Goal: Task Accomplishment & Management: Complete application form

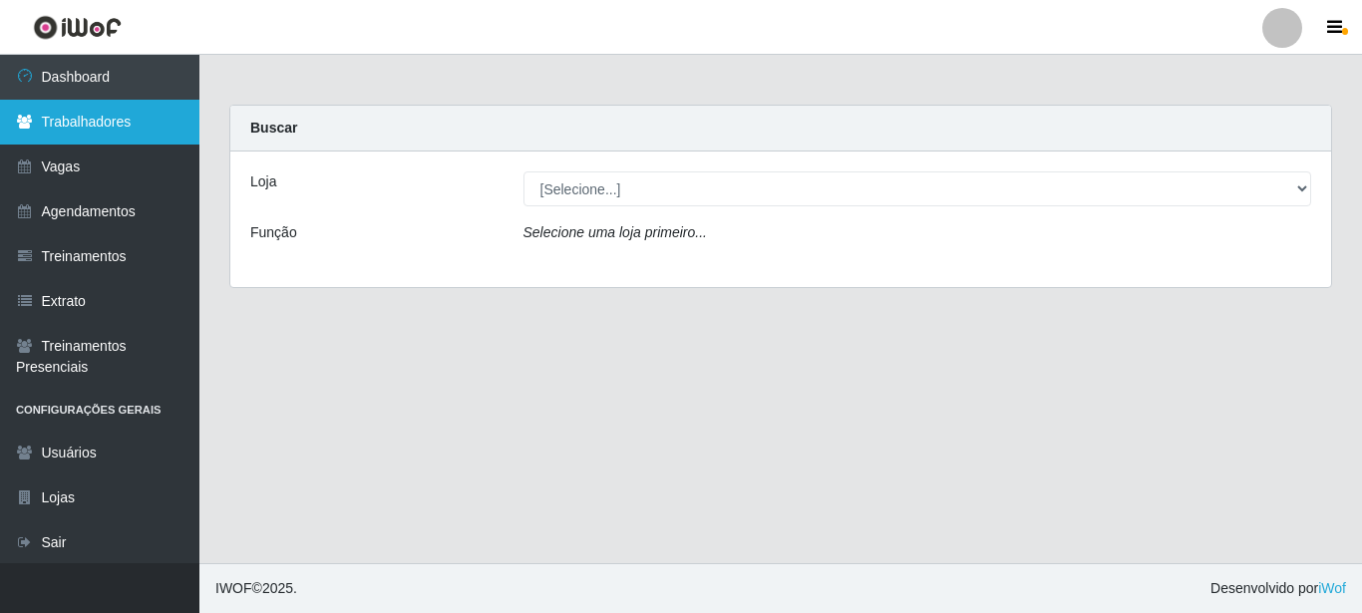
click at [72, 119] on link "Trabalhadores" at bounding box center [99, 122] width 199 height 45
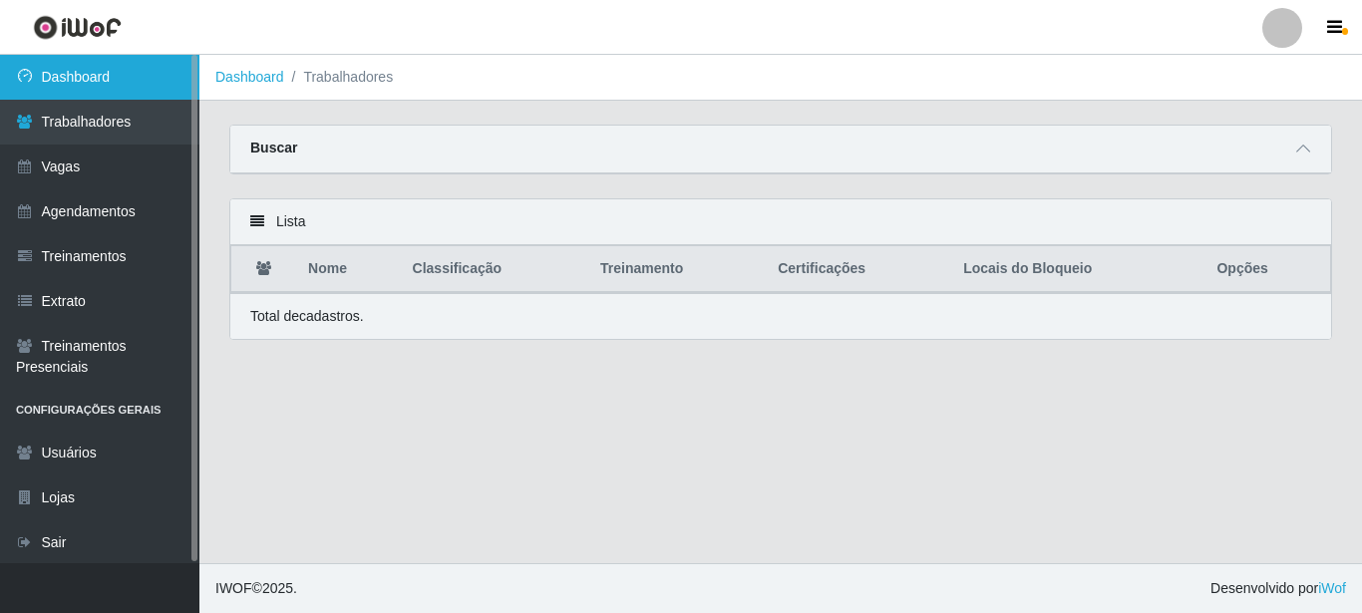
click at [79, 81] on link "Dashboard" at bounding box center [99, 77] width 199 height 45
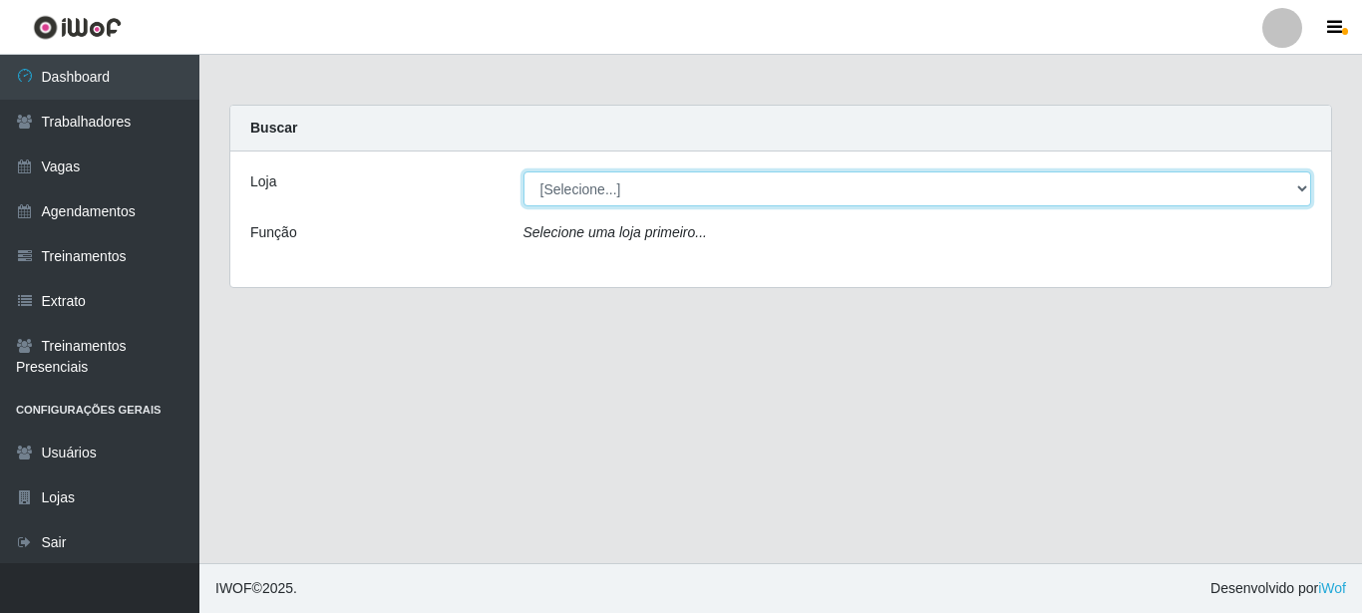
click at [682, 183] on select "[Selecione...] Castelinho Supermercado" at bounding box center [918, 189] width 789 height 35
select select "377"
click at [524, 172] on select "[Selecione...] Castelinho Supermercado" at bounding box center [918, 189] width 789 height 35
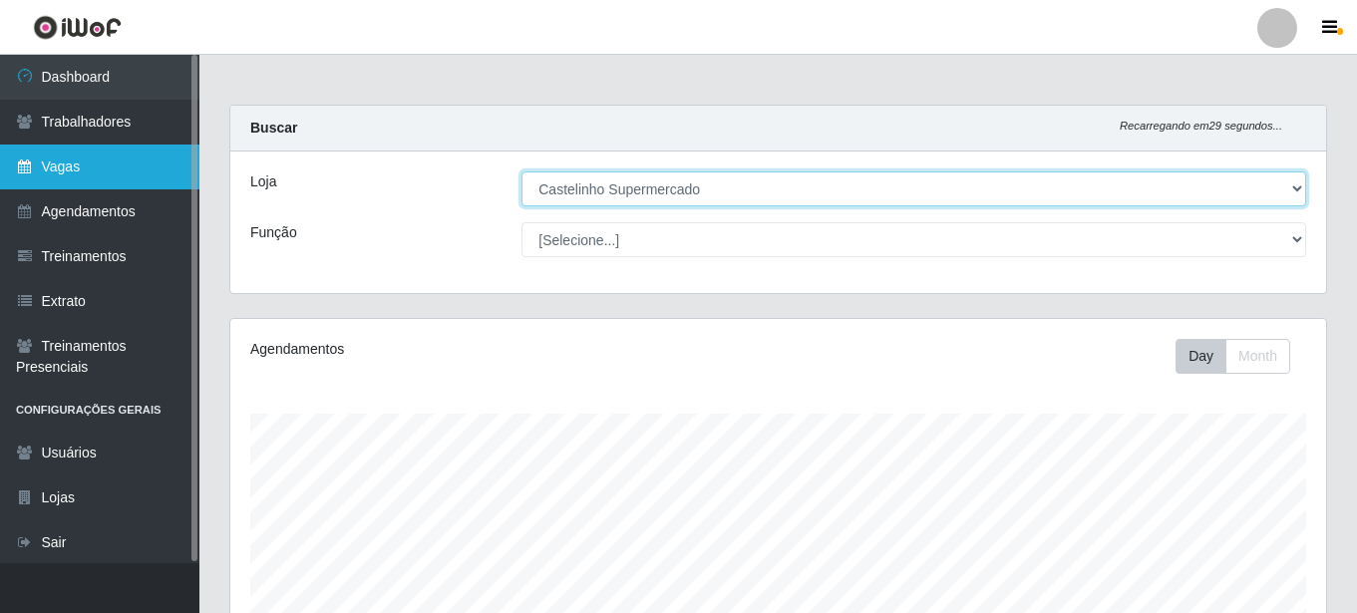
scroll to position [414, 1096]
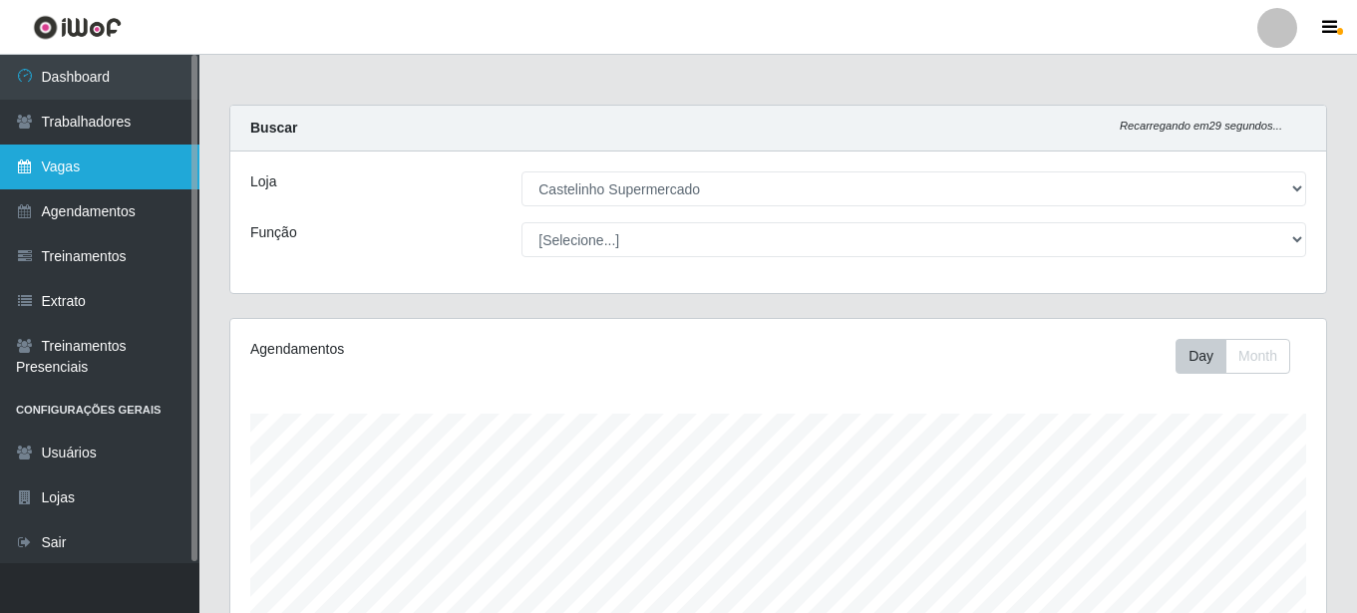
click at [135, 170] on link "Vagas" at bounding box center [99, 167] width 199 height 45
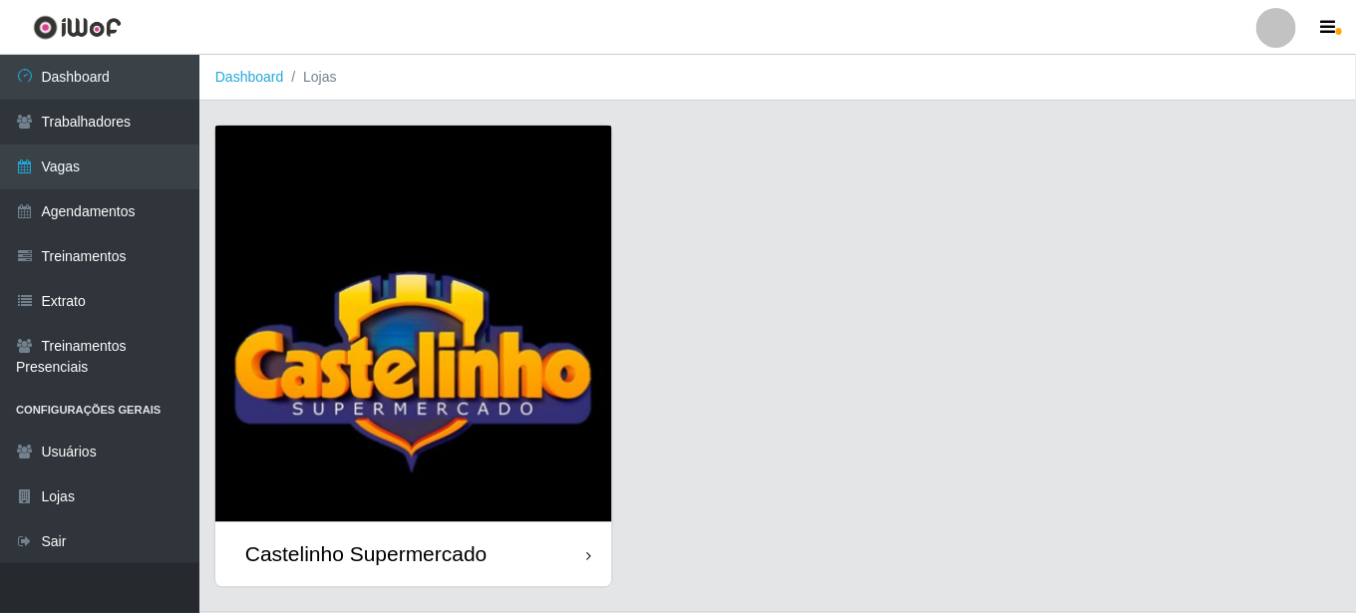
click at [500, 161] on link "Castelinho Supermercado" at bounding box center [413, 357] width 397 height 462
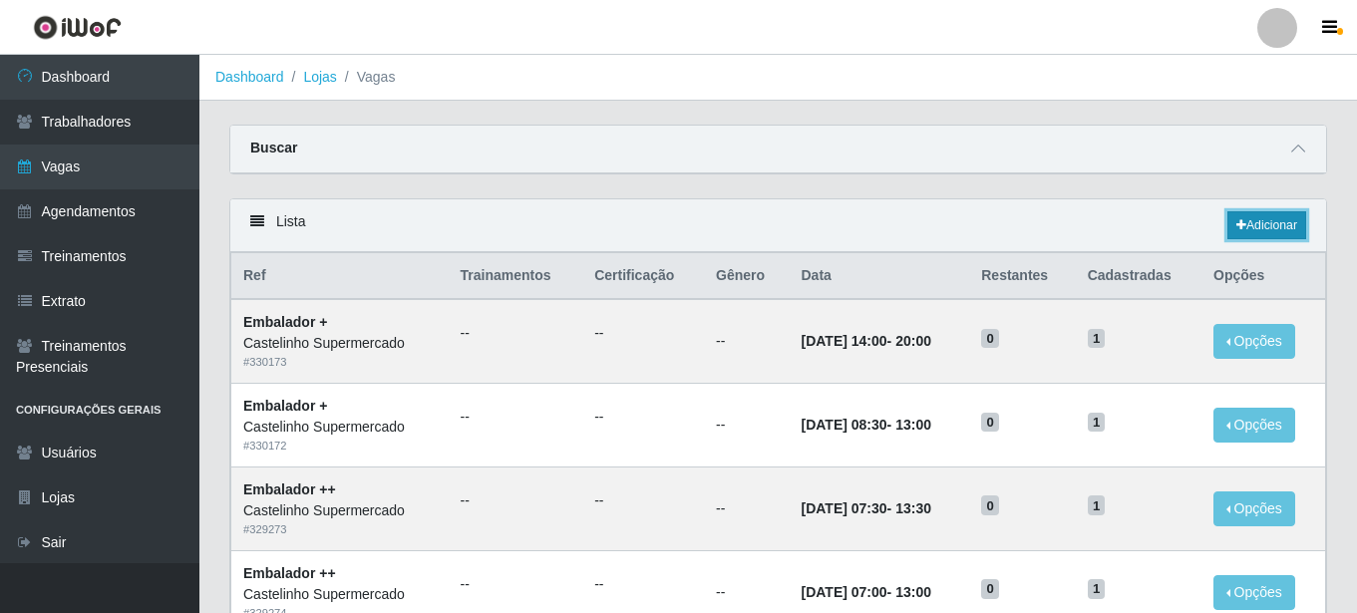
click at [1273, 225] on link "Adicionar" at bounding box center [1267, 225] width 79 height 28
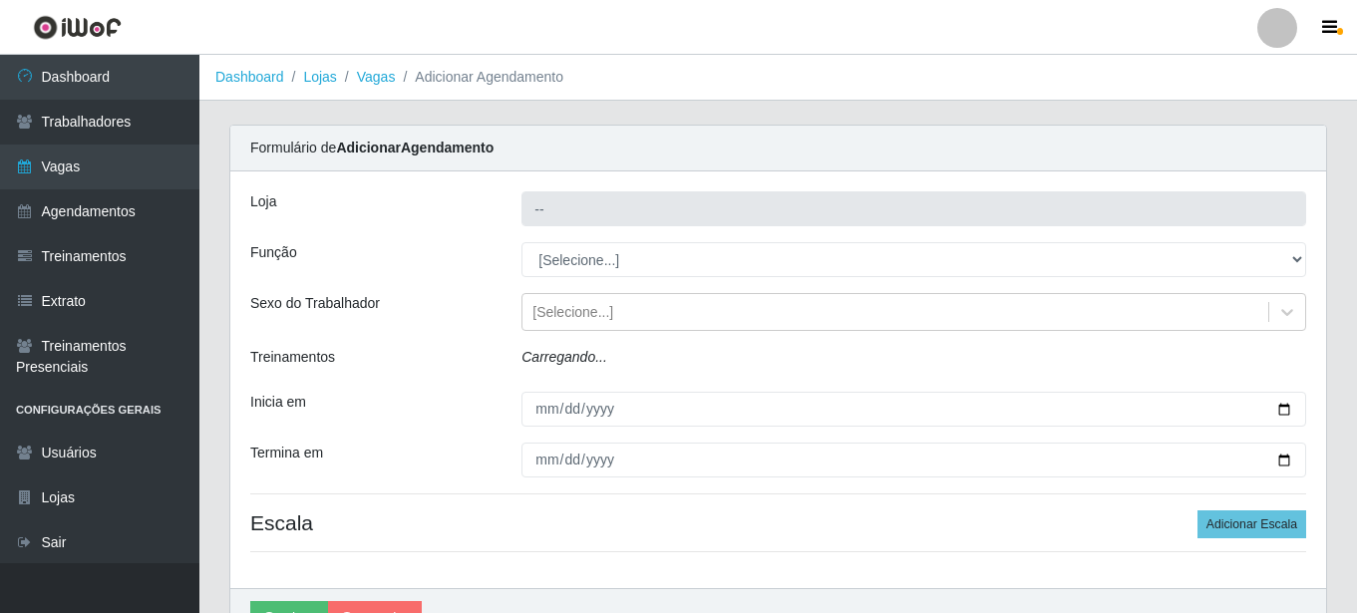
type input "Castelinho Supermercado"
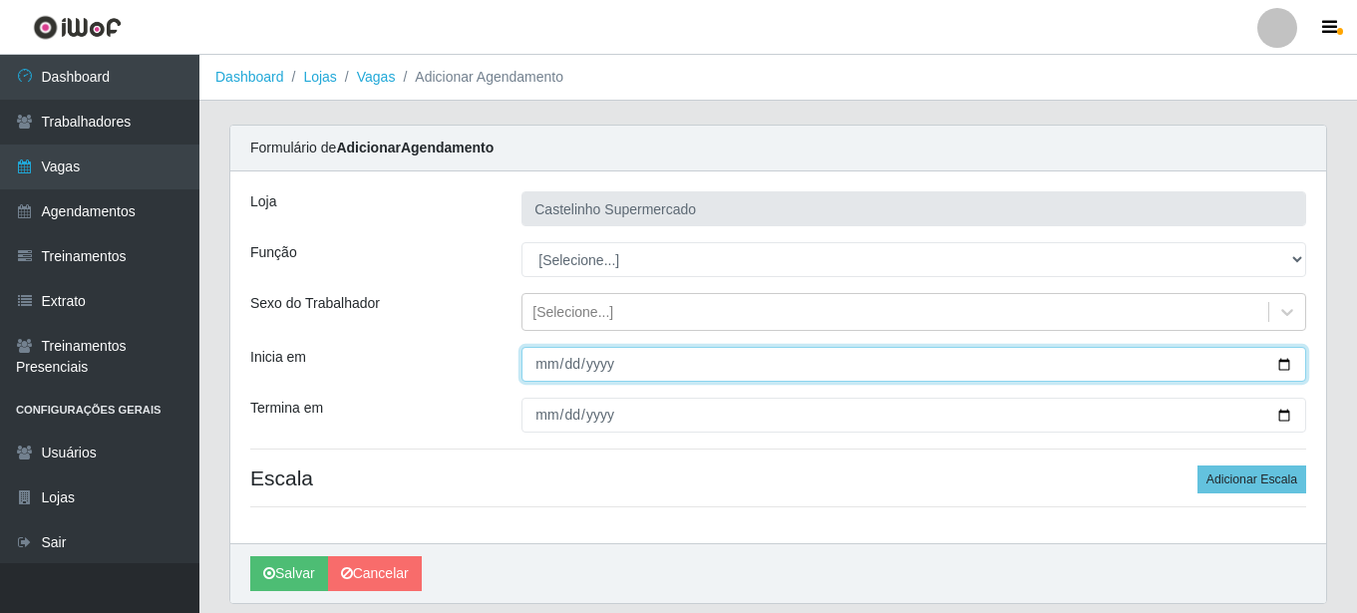
click at [544, 362] on input "Inicia em" at bounding box center [914, 364] width 785 height 35
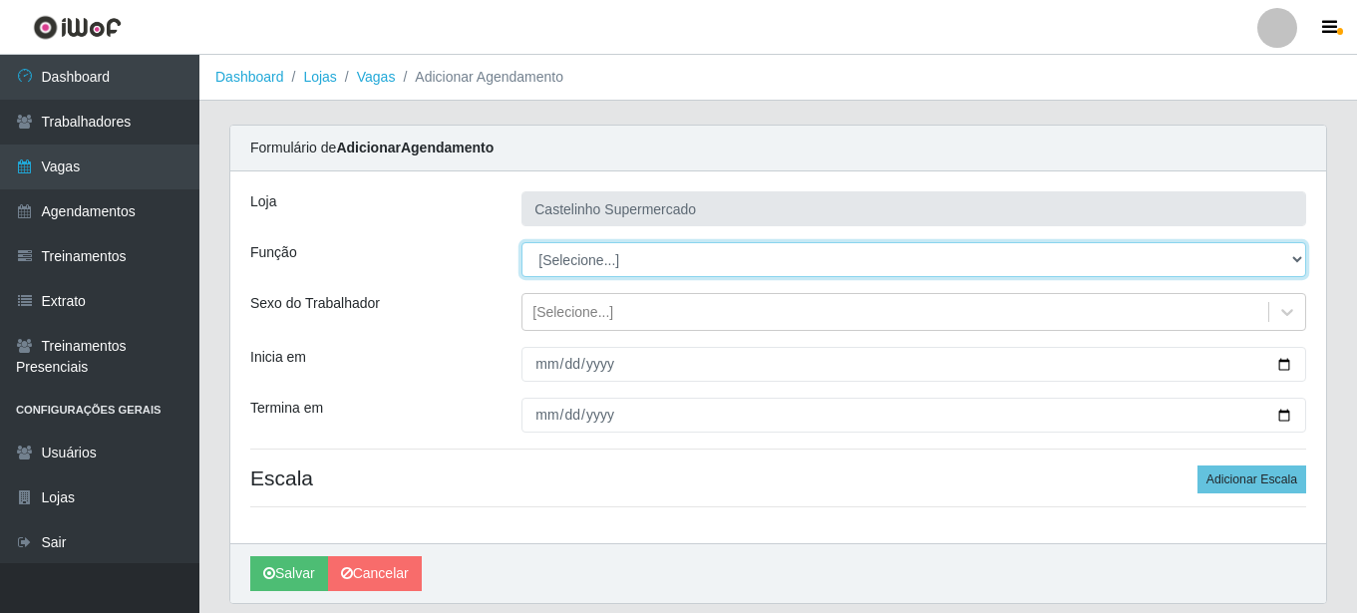
click at [557, 261] on select "[Selecione...] ASG ASG + ASG ++ Balconista de Açougue Balconista de Açougue + B…" at bounding box center [914, 259] width 785 height 35
select select "1"
click at [522, 242] on select "[Selecione...] ASG ASG + ASG ++ Balconista de Açougue Balconista de Açougue + B…" at bounding box center [914, 259] width 785 height 35
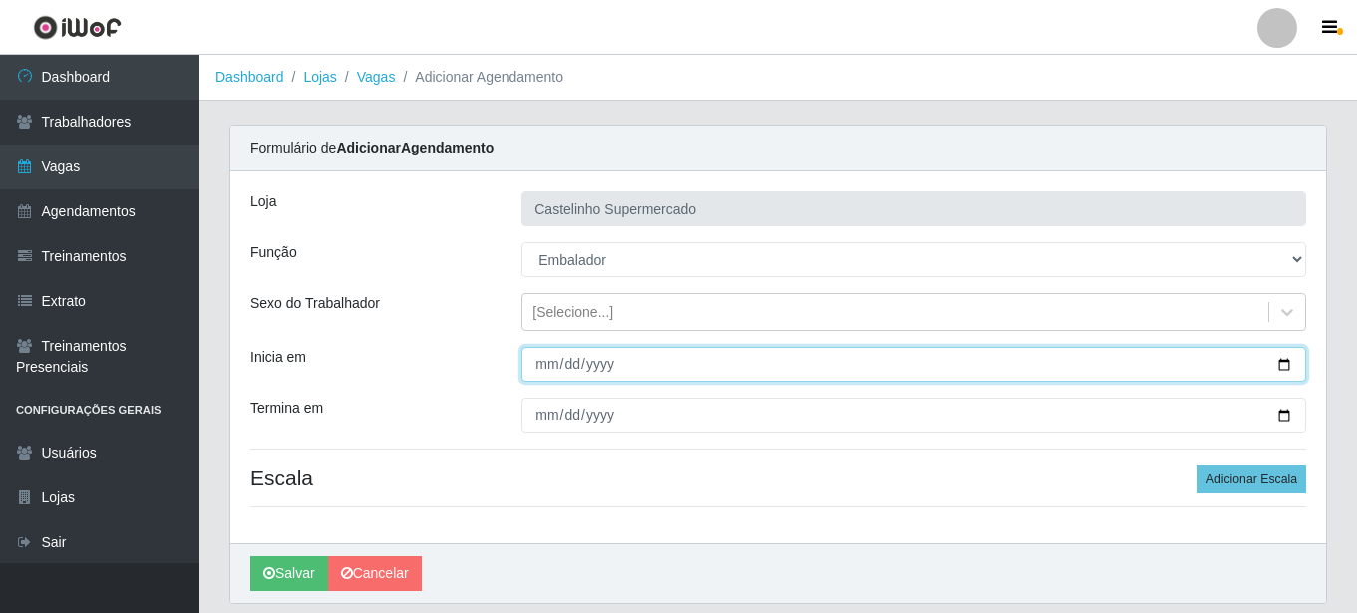
click at [545, 362] on input "Inicia em" at bounding box center [914, 364] width 785 height 35
type input "[DATE]"
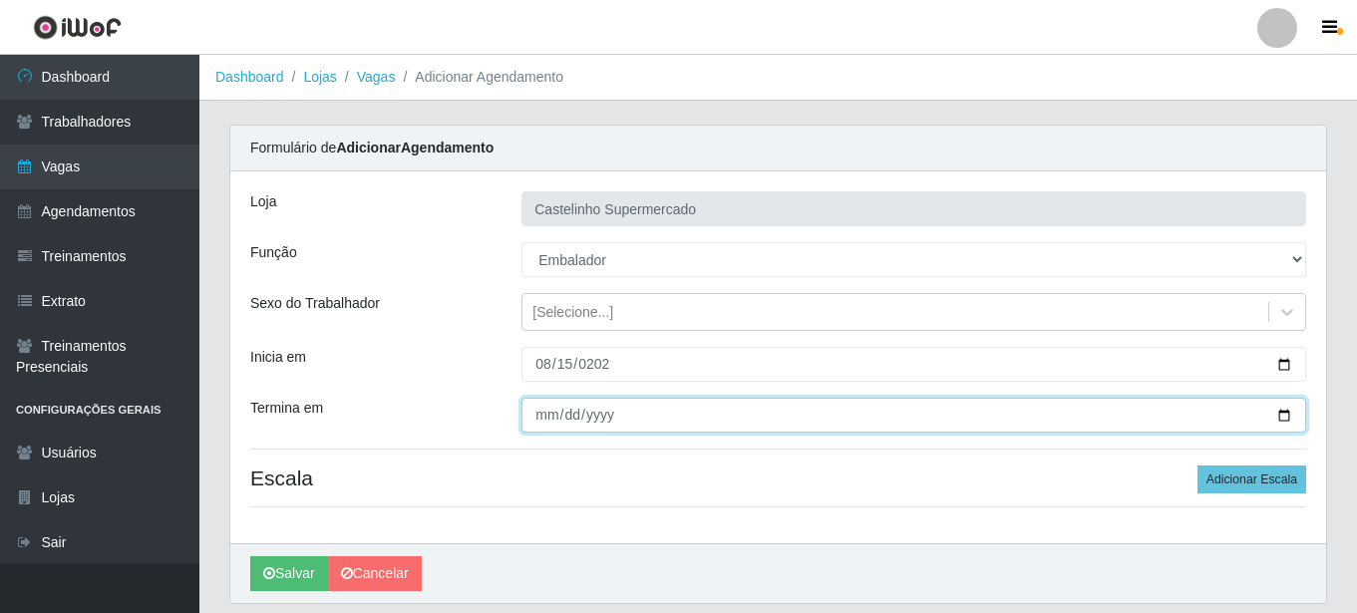
click at [548, 416] on input "Termina em" at bounding box center [914, 415] width 785 height 35
click at [570, 410] on input "Termina em" at bounding box center [914, 415] width 785 height 35
type input "[DATE]"
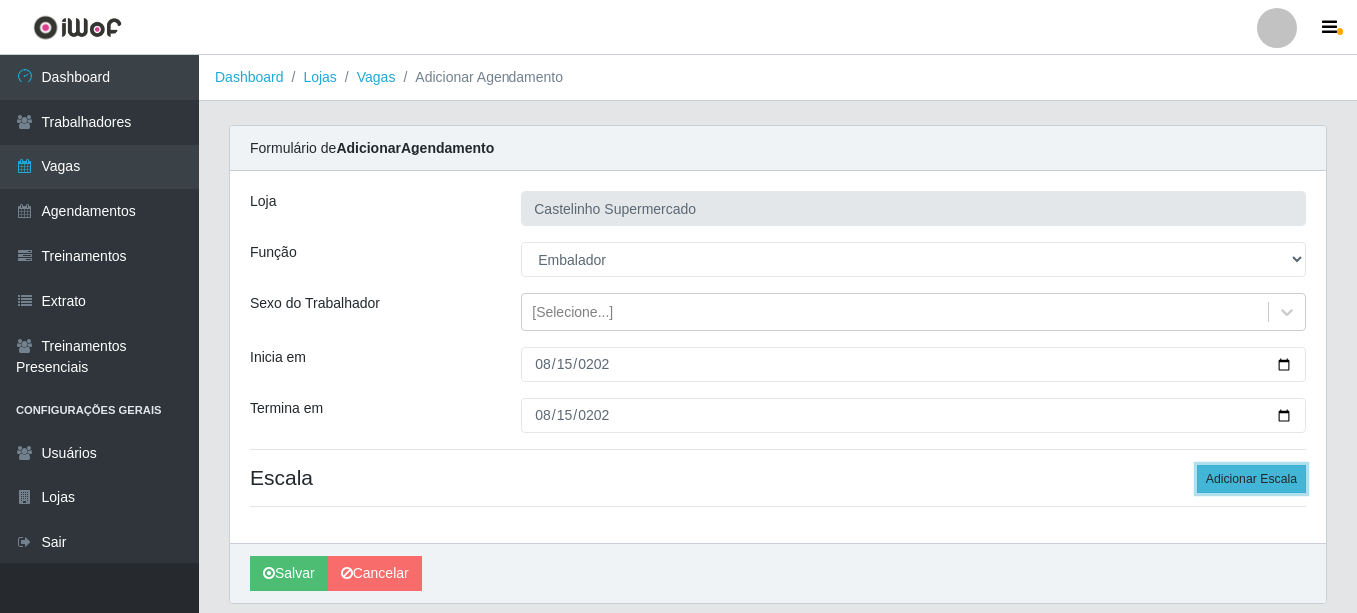
click at [1272, 471] on button "Adicionar Escala" at bounding box center [1252, 480] width 109 height 28
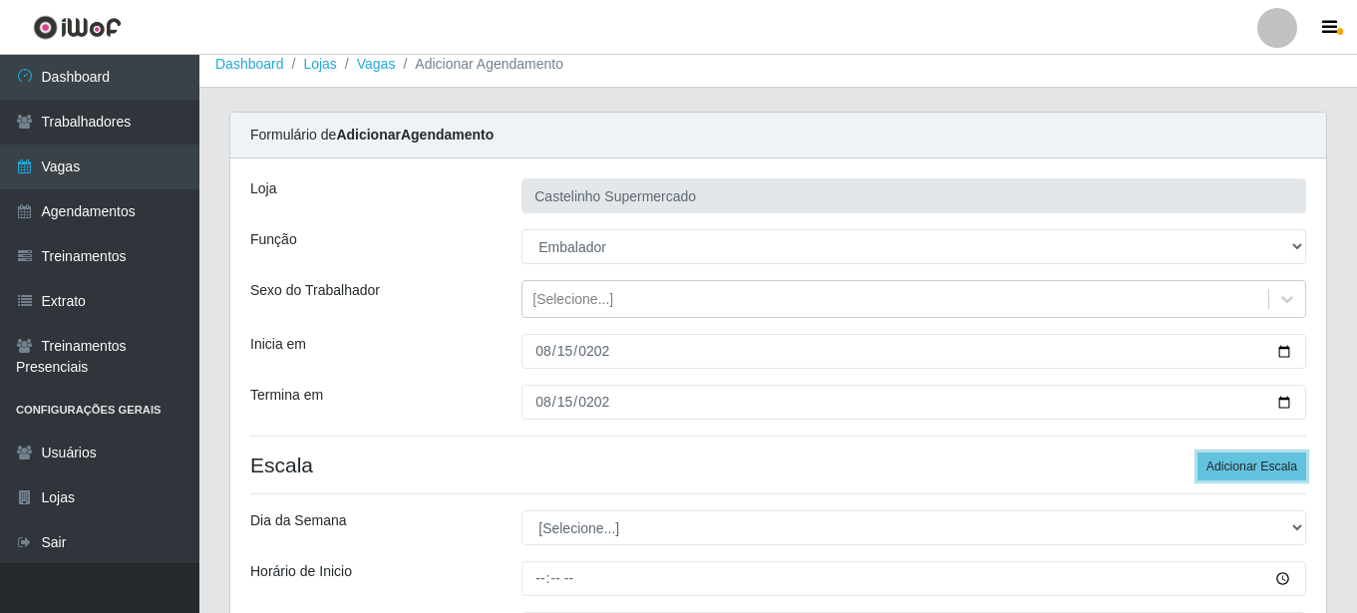
scroll to position [199, 0]
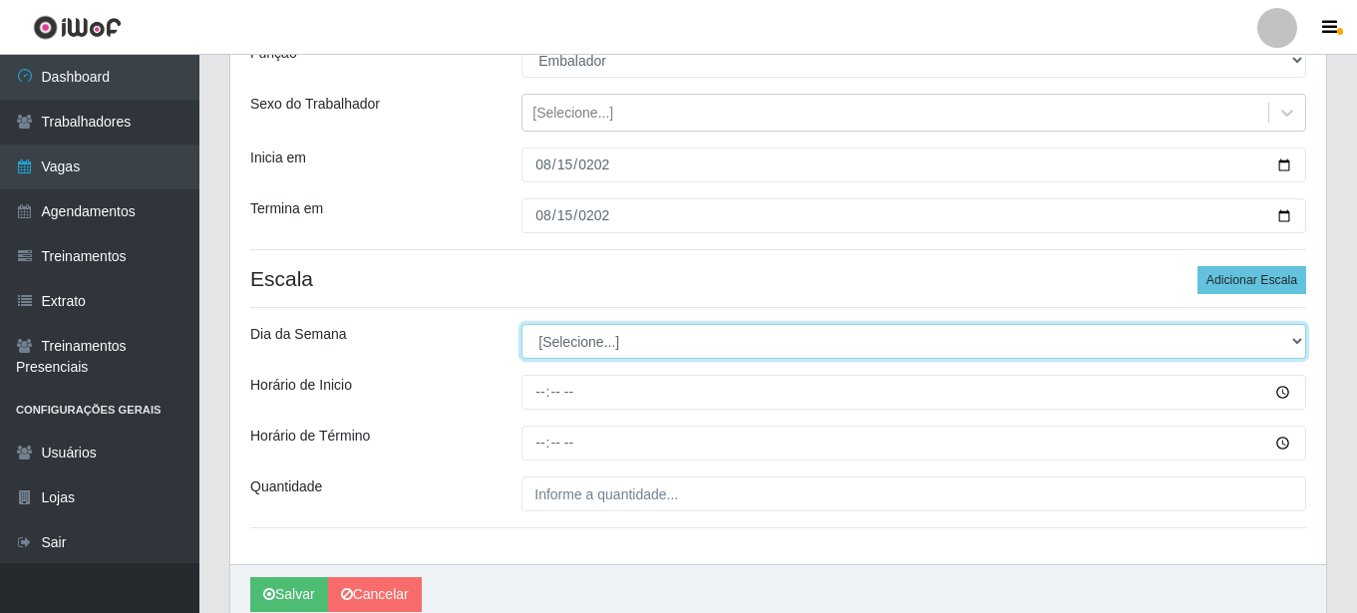
click at [572, 349] on select "[Selecione...] Segunda Terça Quarta Quinta Sexta Sábado Domingo" at bounding box center [914, 341] width 785 height 35
select select "5"
click at [522, 324] on select "[Selecione...] Segunda Terça Quarta Quinta Sexta Sábado Domingo" at bounding box center [914, 341] width 785 height 35
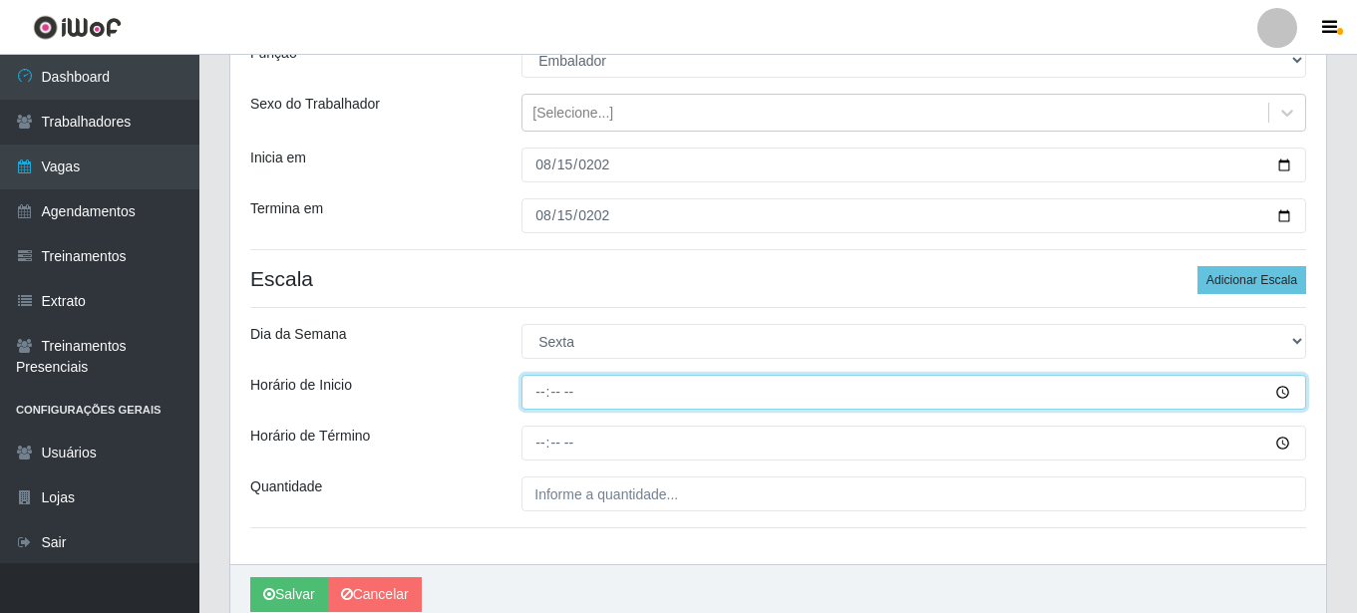
click at [532, 391] on input "Horário de Inicio" at bounding box center [914, 392] width 785 height 35
type input "03:08"
type input "08:30"
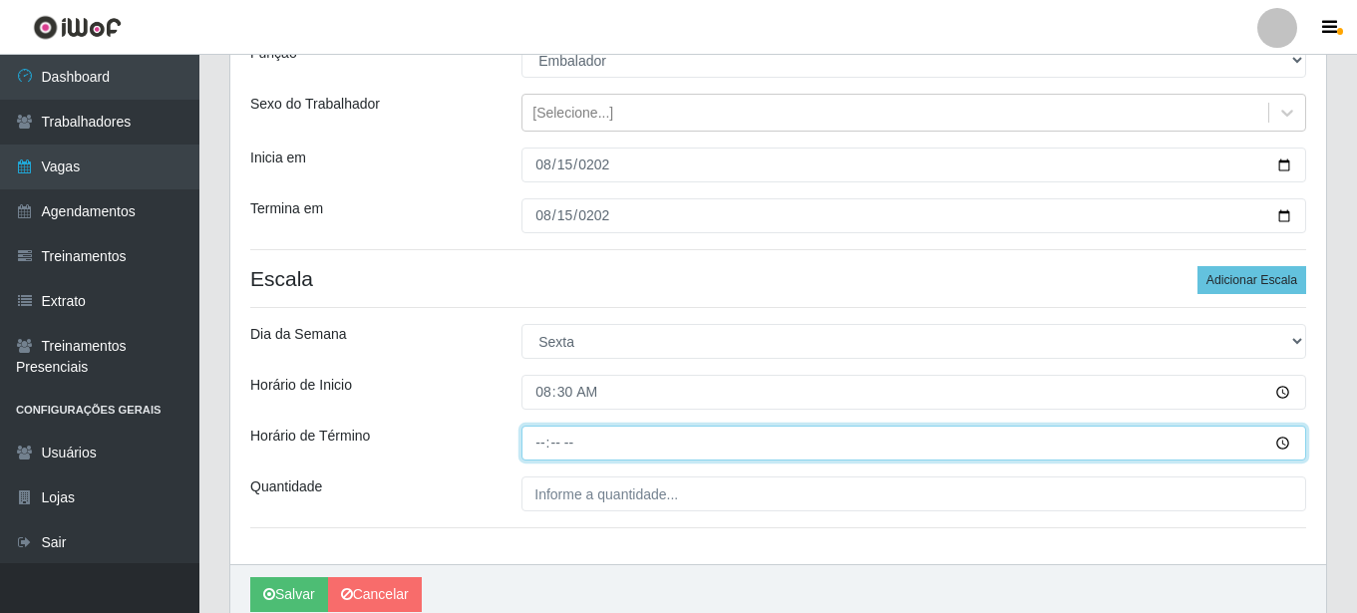
click at [544, 447] on input "Horário de Término" at bounding box center [914, 443] width 785 height 35
type input "13:00"
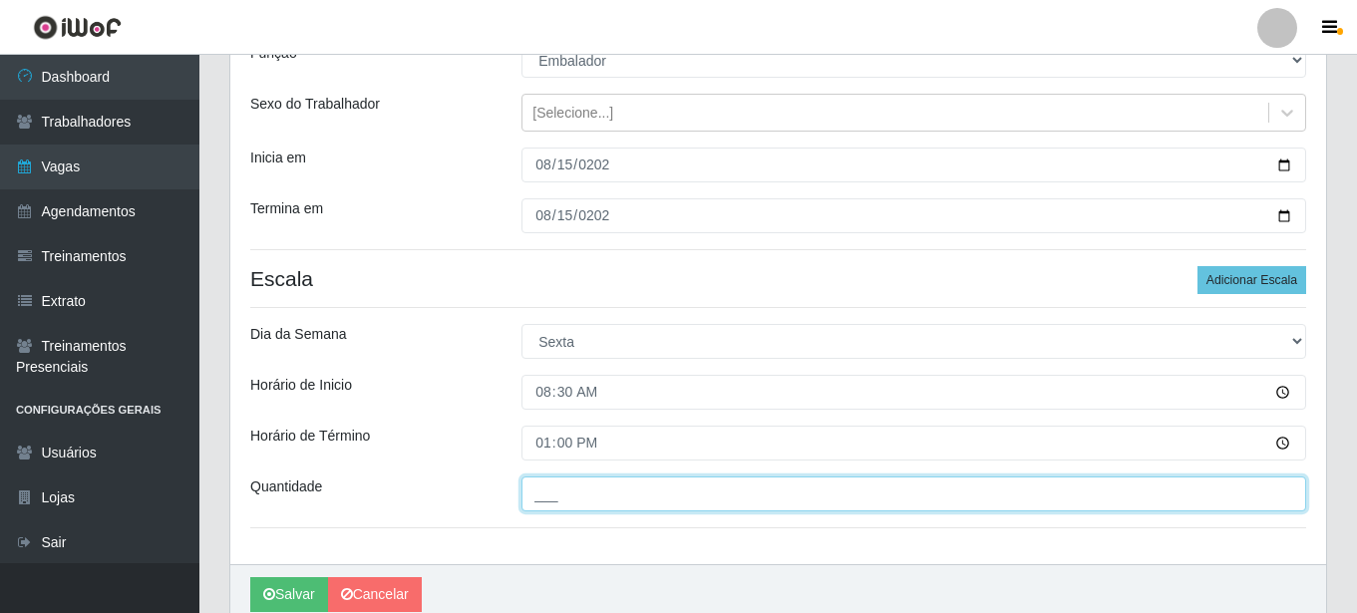
drag, startPoint x: 567, startPoint y: 511, endPoint x: 571, endPoint y: 501, distance: 10.7
click at [571, 502] on input "___" at bounding box center [914, 494] width 785 height 35
type input "01_"
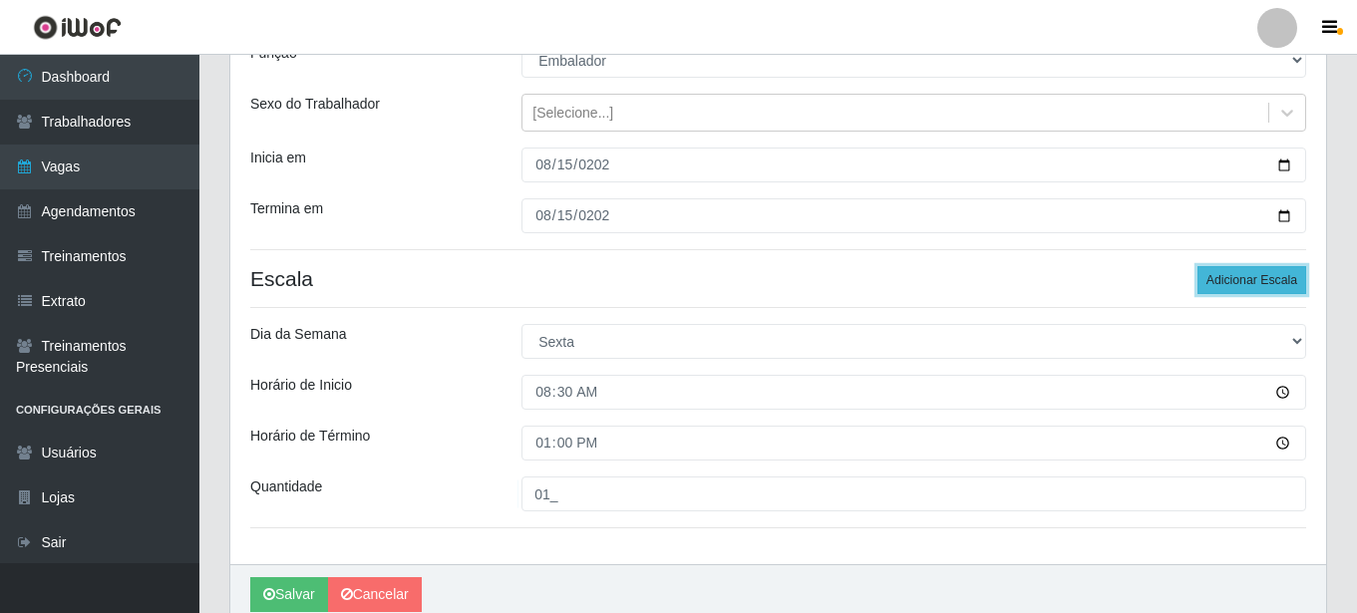
click at [1270, 279] on button "Adicionar Escala" at bounding box center [1252, 280] width 109 height 28
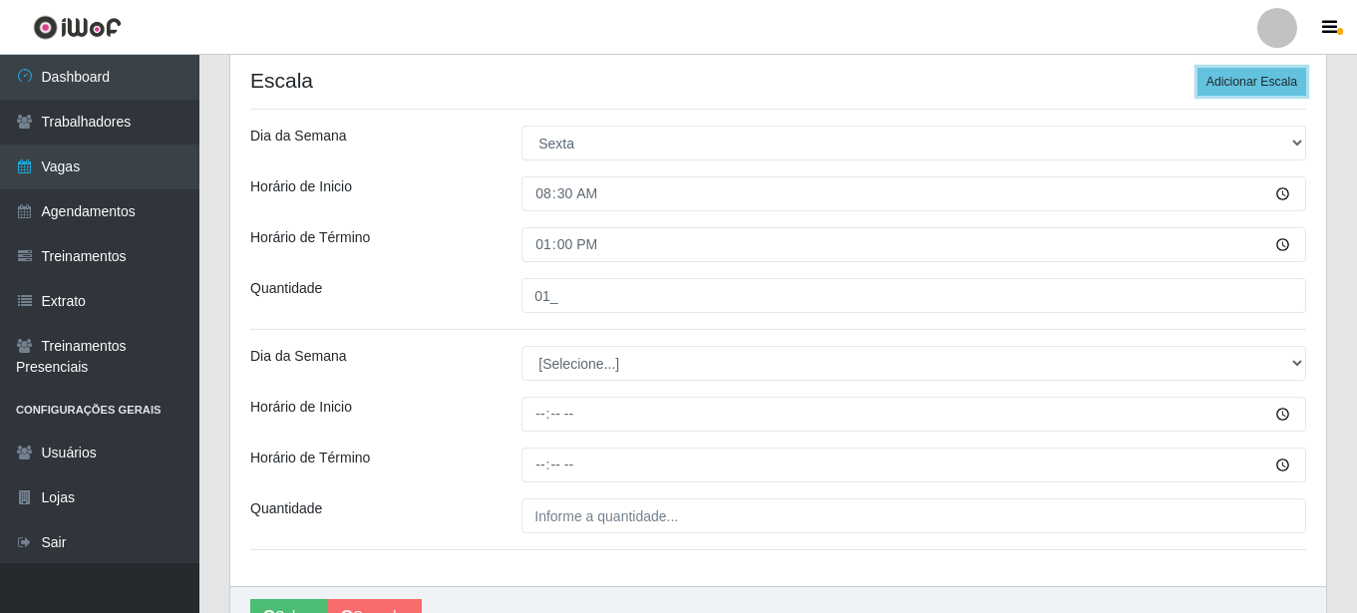
scroll to position [399, 0]
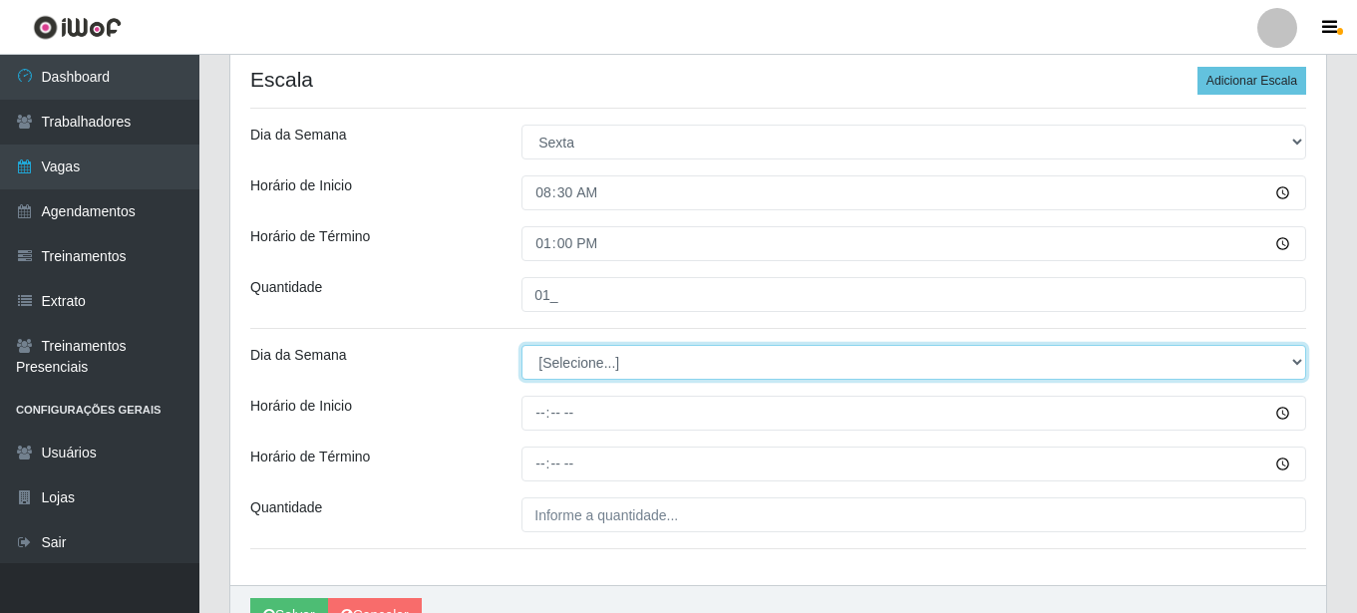
click at [578, 368] on select "[Selecione...] Segunda Terça Quarta Quinta Sexta Sábado Domingo" at bounding box center [914, 362] width 785 height 35
select select "5"
click at [522, 345] on select "[Selecione...] Segunda Terça Quarta Quinta Sexta Sábado Domingo" at bounding box center [914, 362] width 785 height 35
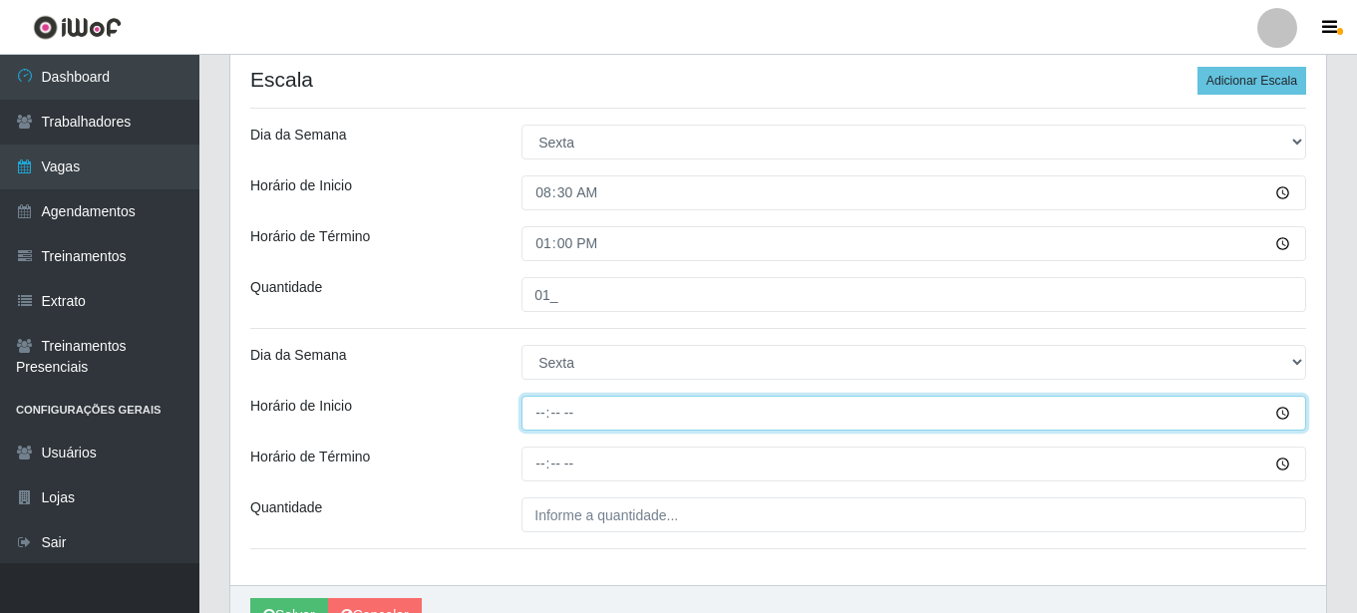
click at [539, 410] on input "Horário de Inicio" at bounding box center [914, 413] width 785 height 35
type input "14:00"
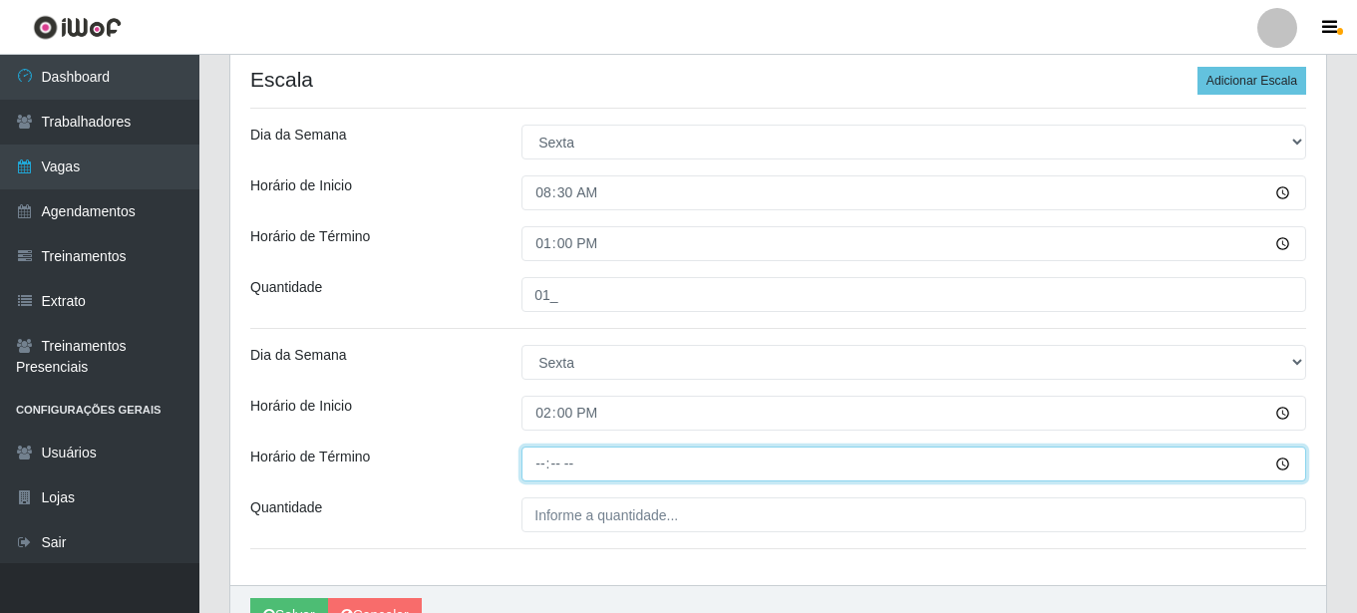
click at [547, 462] on input "Horário de Término" at bounding box center [914, 464] width 785 height 35
type input "17:30"
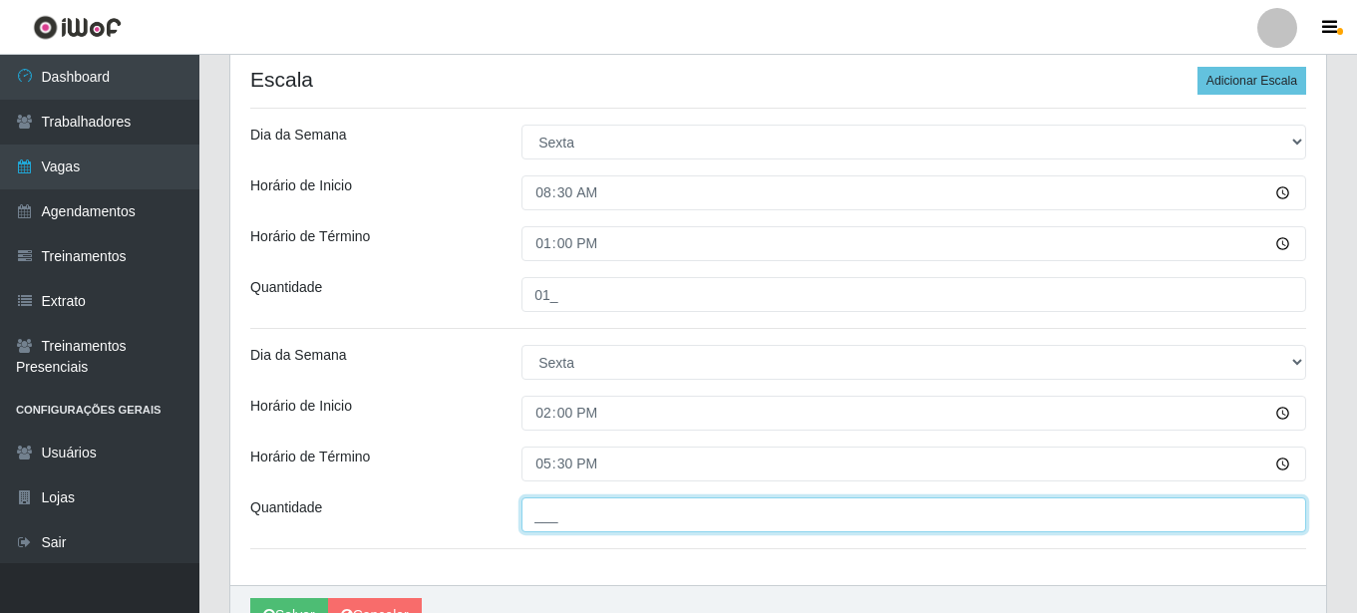
click at [557, 510] on input "___" at bounding box center [914, 515] width 785 height 35
type input "01_"
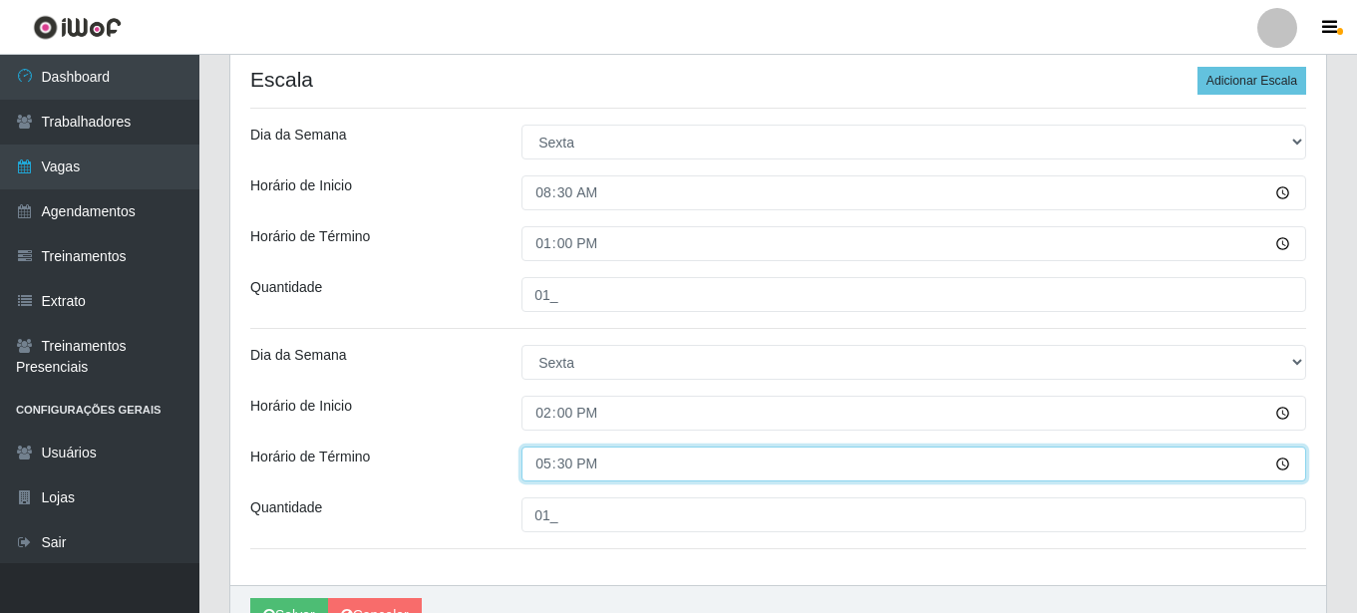
click at [545, 456] on input "17:30" at bounding box center [914, 464] width 785 height 35
type input "19:30"
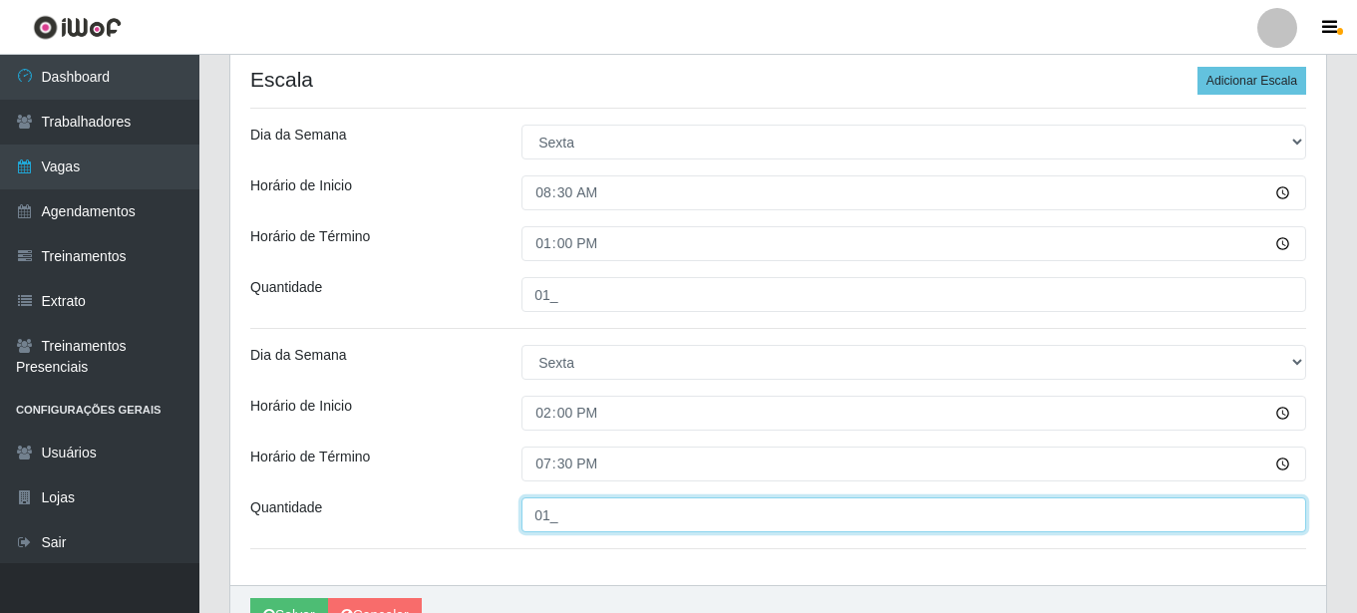
click at [680, 517] on input "01_" at bounding box center [914, 515] width 785 height 35
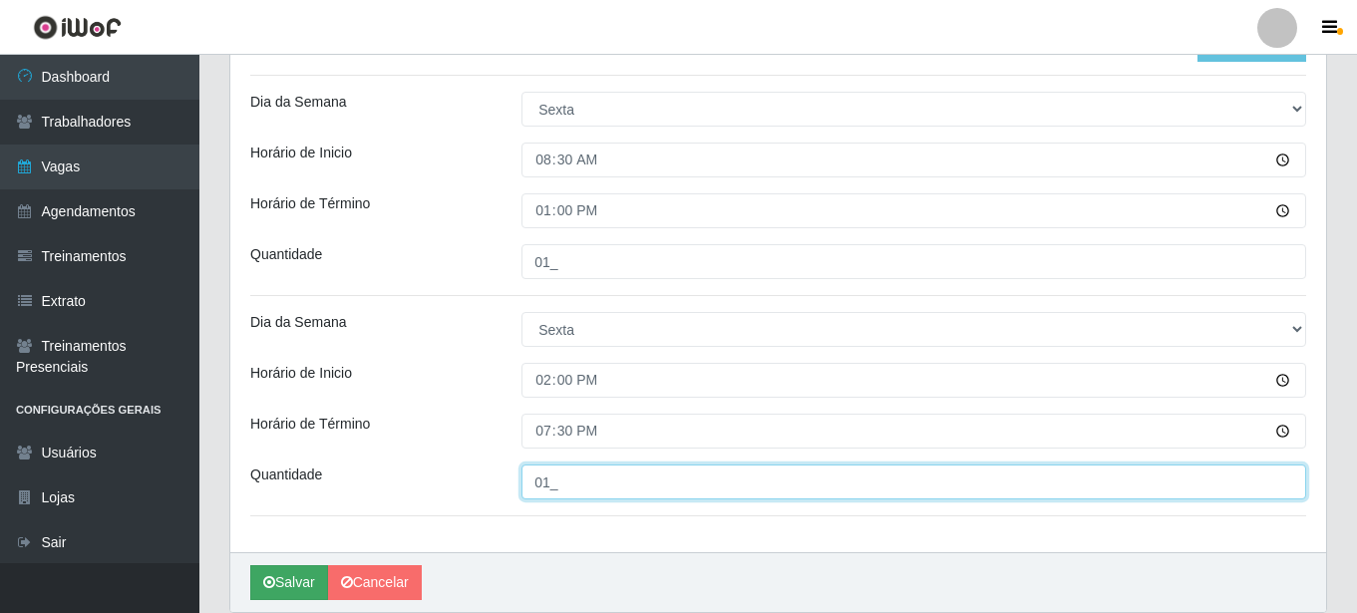
scroll to position [506, 0]
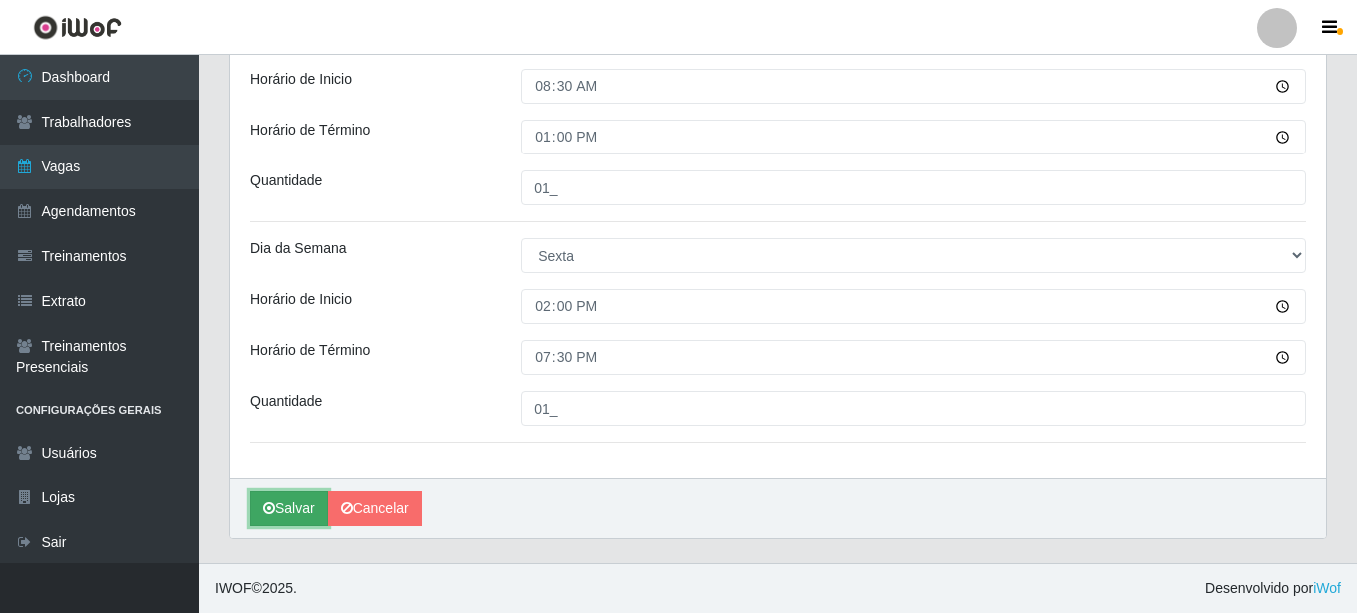
click at [277, 503] on button "Salvar" at bounding box center [289, 509] width 78 height 35
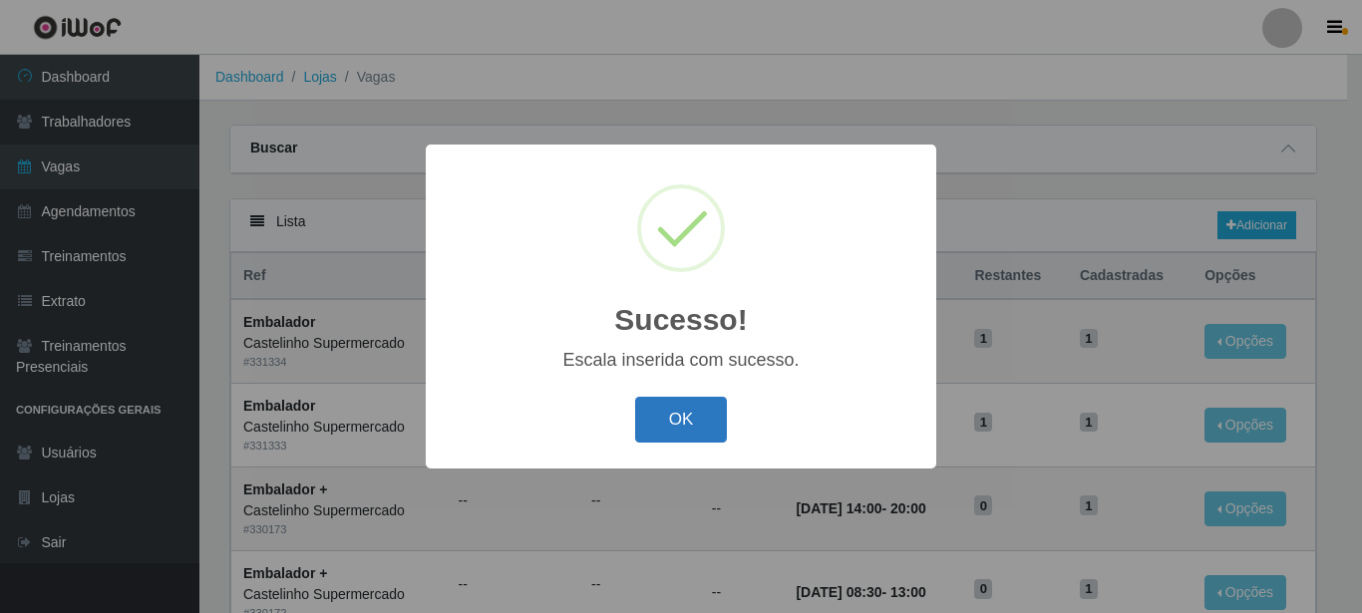
click at [688, 425] on button "OK" at bounding box center [681, 420] width 93 height 47
